Goal: Task Accomplishment & Management: Manage account settings

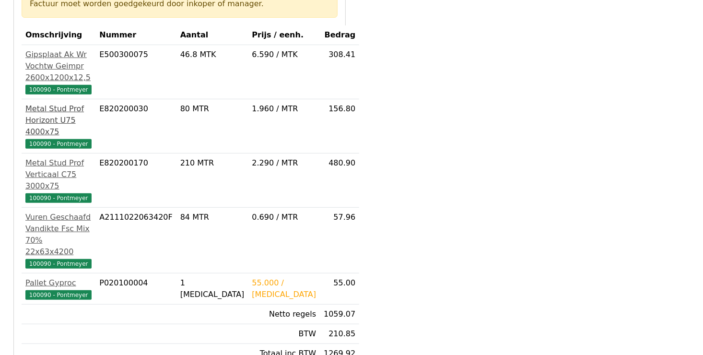
scroll to position [240, 0]
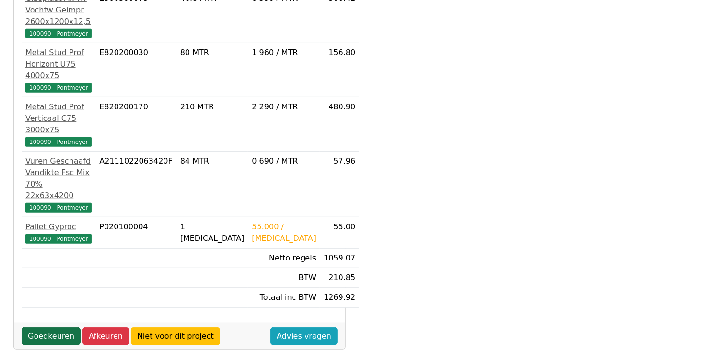
click at [45, 327] on link "Goedkeuren" at bounding box center [51, 336] width 59 height 18
